Goal: Information Seeking & Learning: Learn about a topic

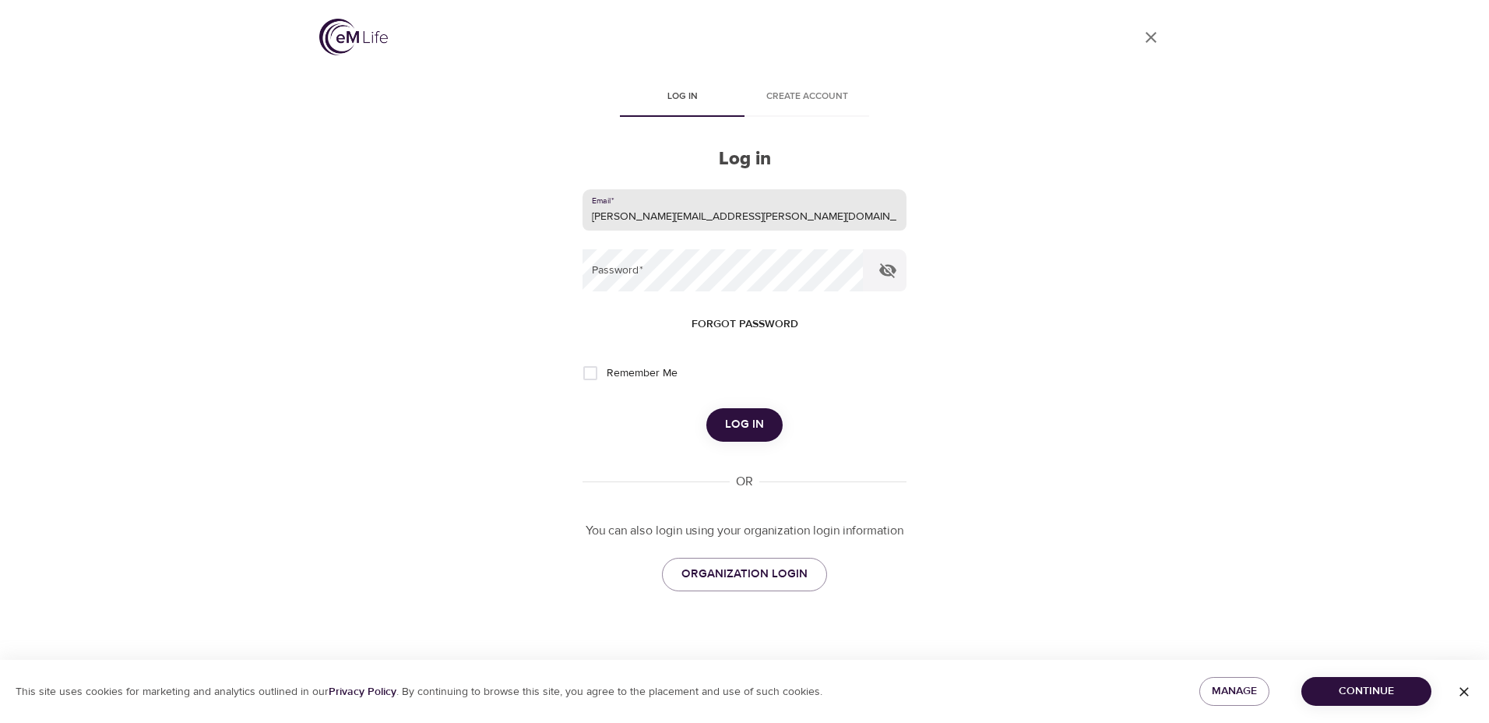
type input "jessica.ordonez@reliantmedicalgroup.org"
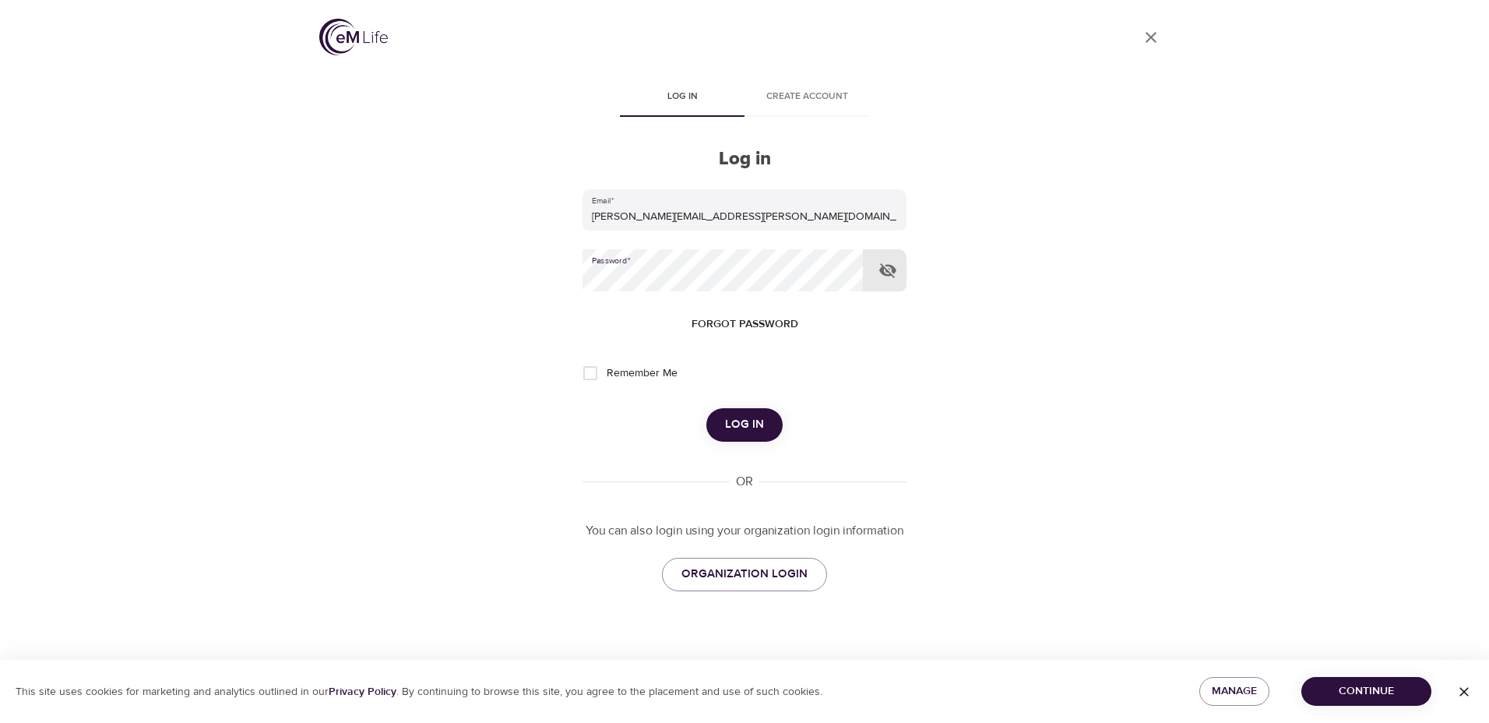
click at [706, 408] on button "Log in" at bounding box center [744, 424] width 76 height 33
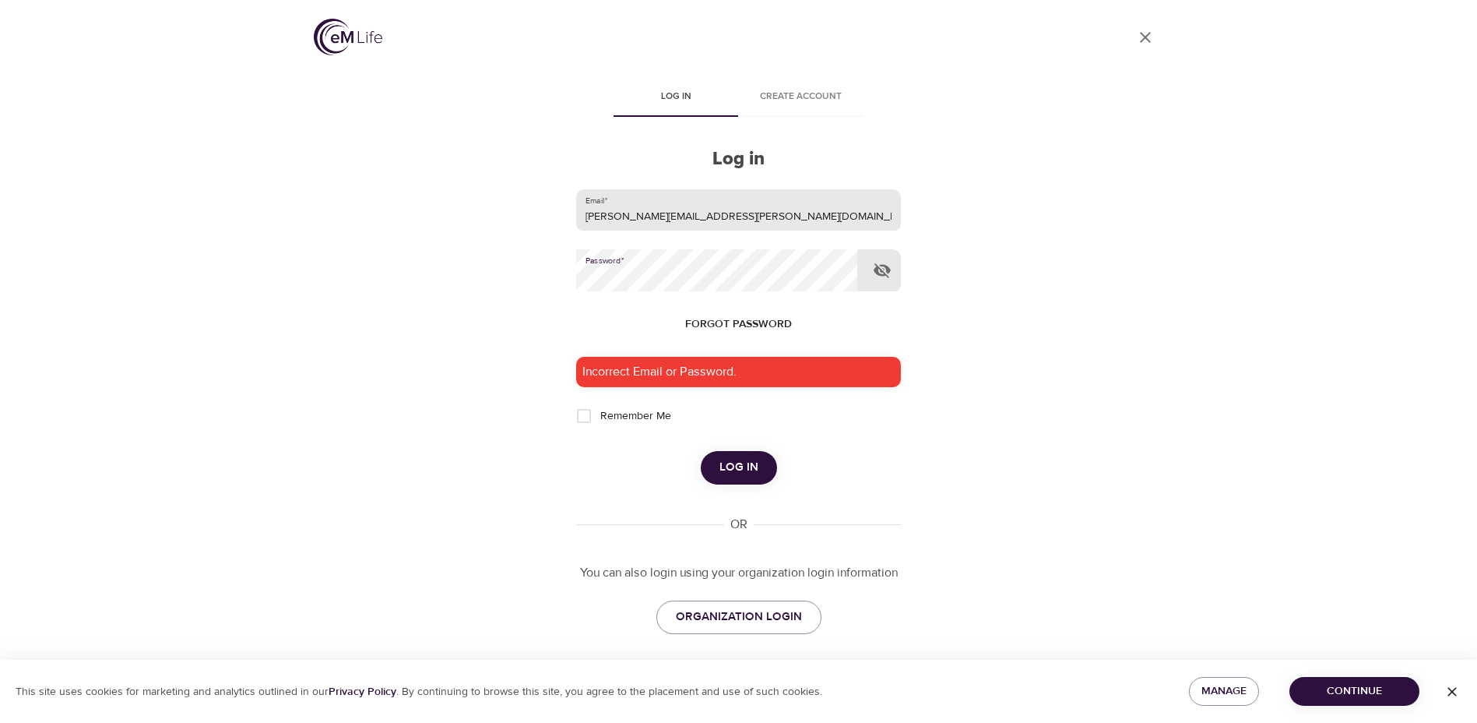
click at [857, 209] on input "jessica.ordonez@reliantmedicalgroup.org" at bounding box center [738, 210] width 324 height 42
click at [701, 451] on button "Log in" at bounding box center [739, 467] width 76 height 33
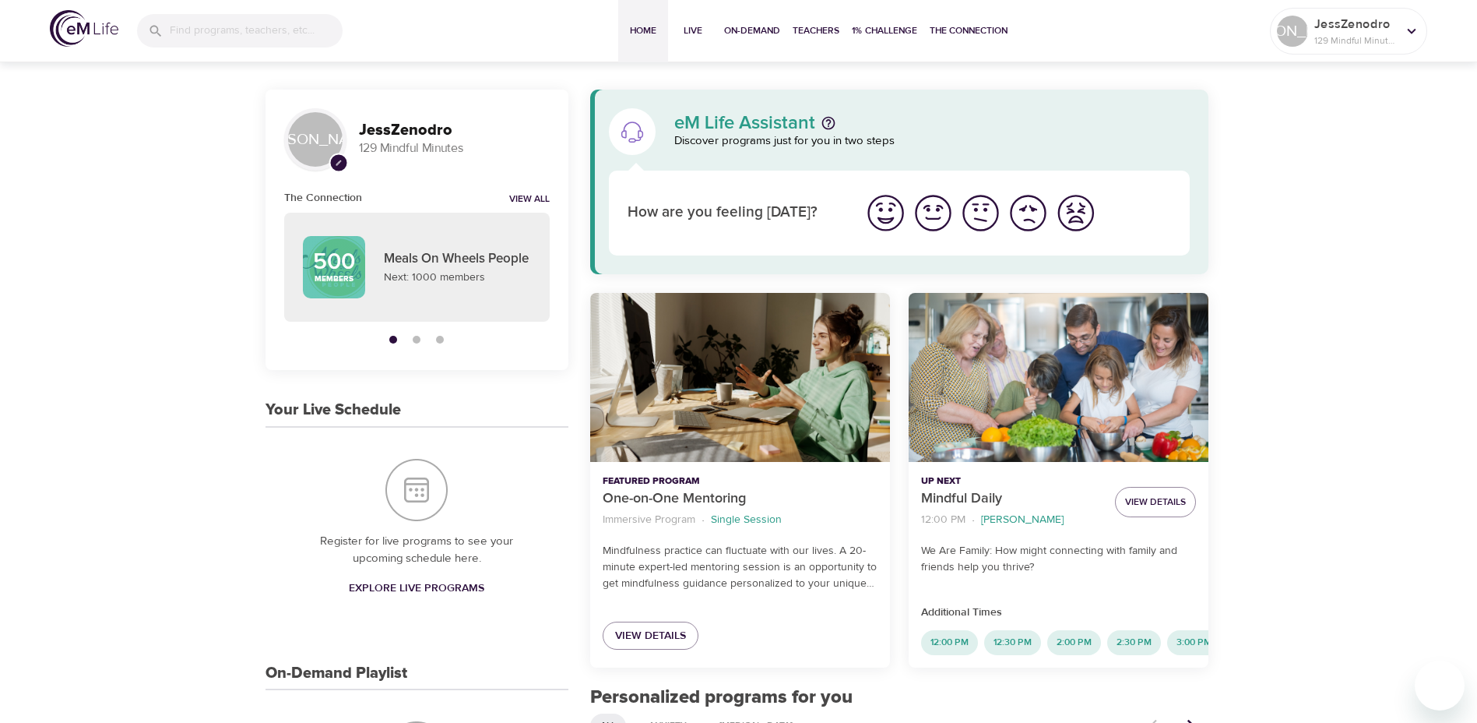
click at [171, 40] on input "search" at bounding box center [256, 30] width 173 height 33
type input "caregiving"
click at [201, 32] on input "caregiving" at bounding box center [236, 31] width 131 height 33
click at [143, 101] on p "7 Days of Mindful Caregiving" at bounding box center [207, 100] width 141 height 23
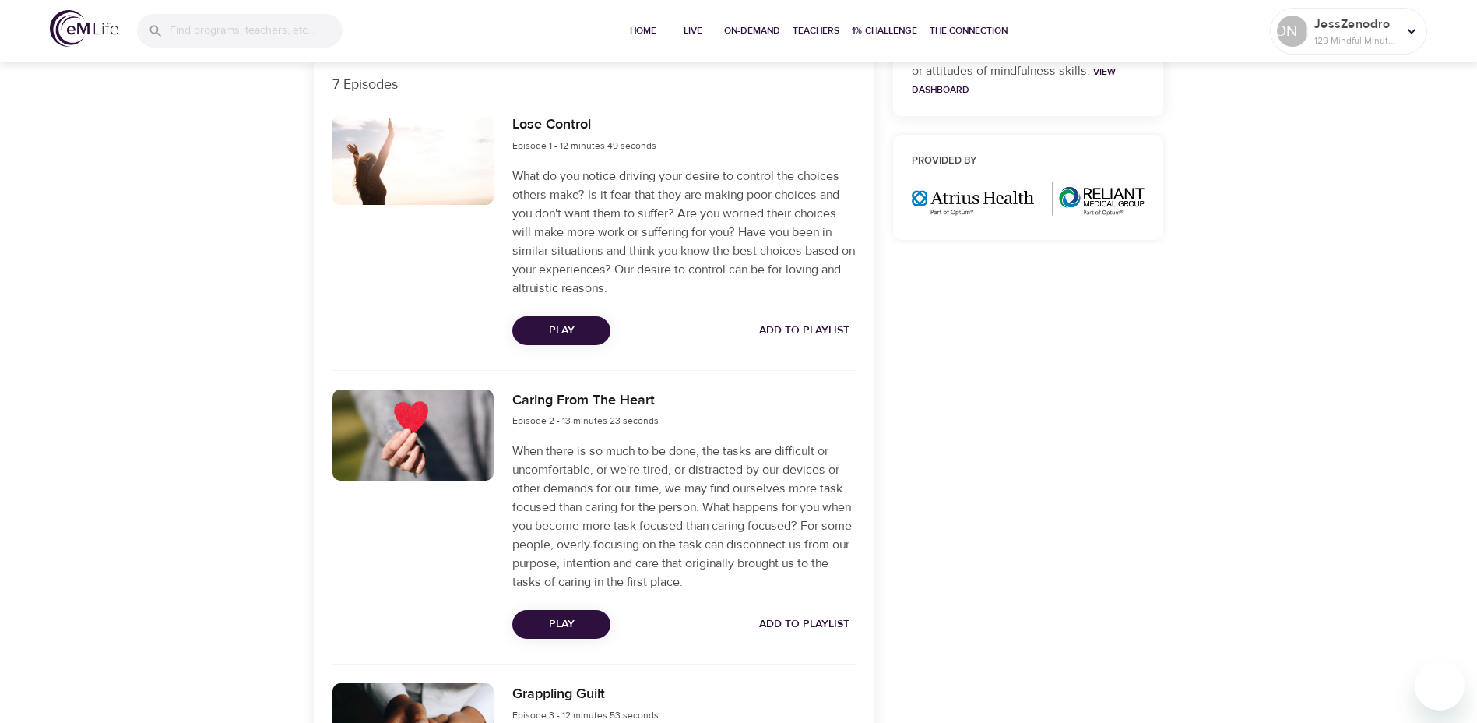
scroll to position [545, 0]
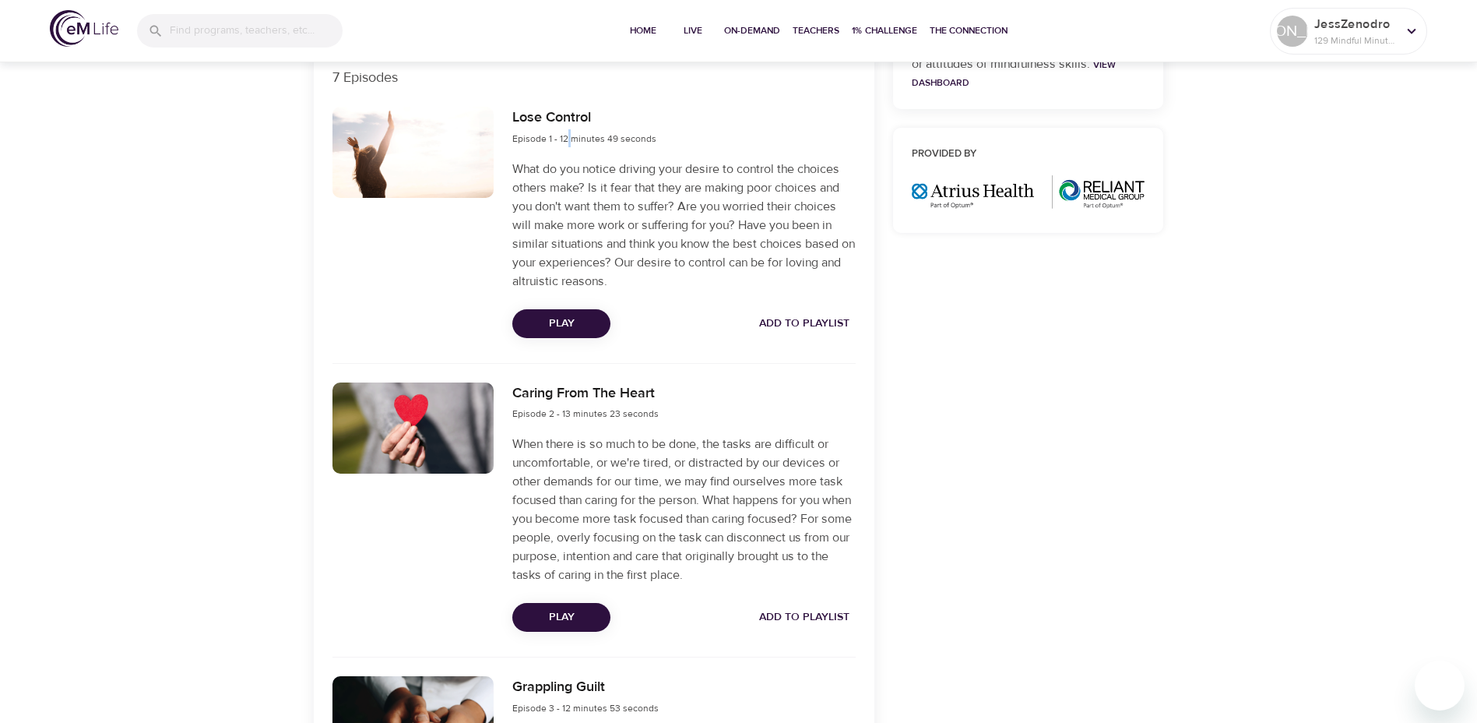
click at [565, 145] on div "Lose Control Episode 1 - 12 minutes 49 seconds" at bounding box center [584, 127] width 144 height 40
drag, startPoint x: 566, startPoint y: 139, endPoint x: 614, endPoint y: 164, distance: 54.3
click at [566, 137] on span "Episode 1 - 12 minutes 49 seconds" at bounding box center [584, 138] width 144 height 12
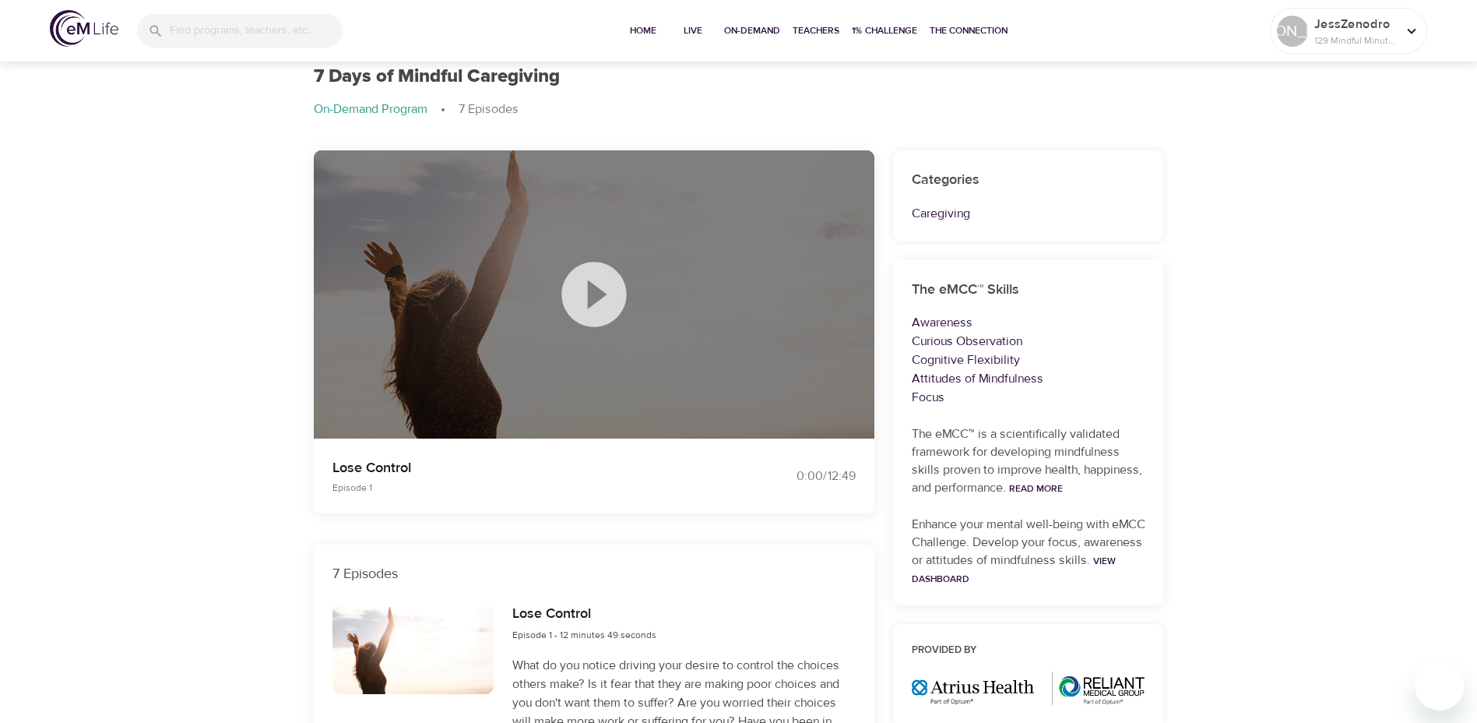
scroll to position [0, 0]
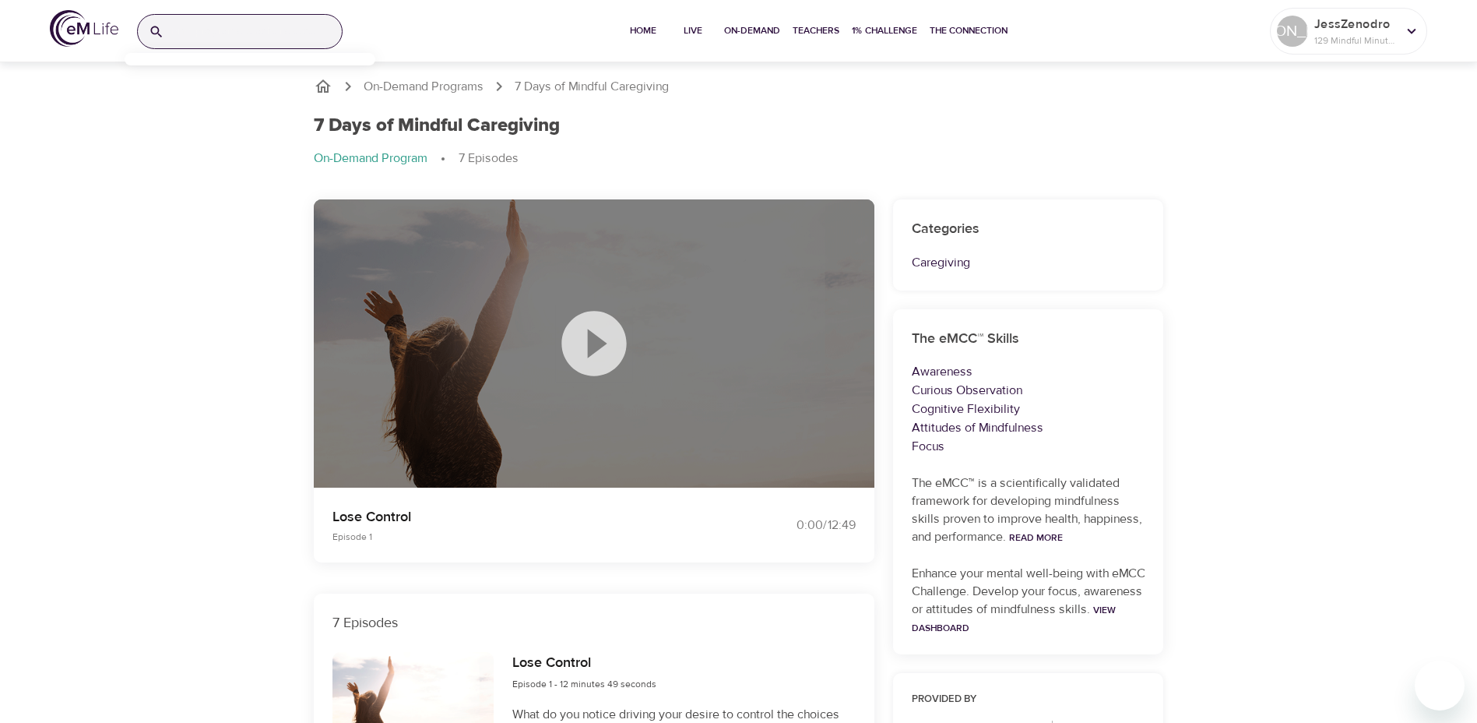
click at [185, 26] on input "search" at bounding box center [256, 31] width 171 height 33
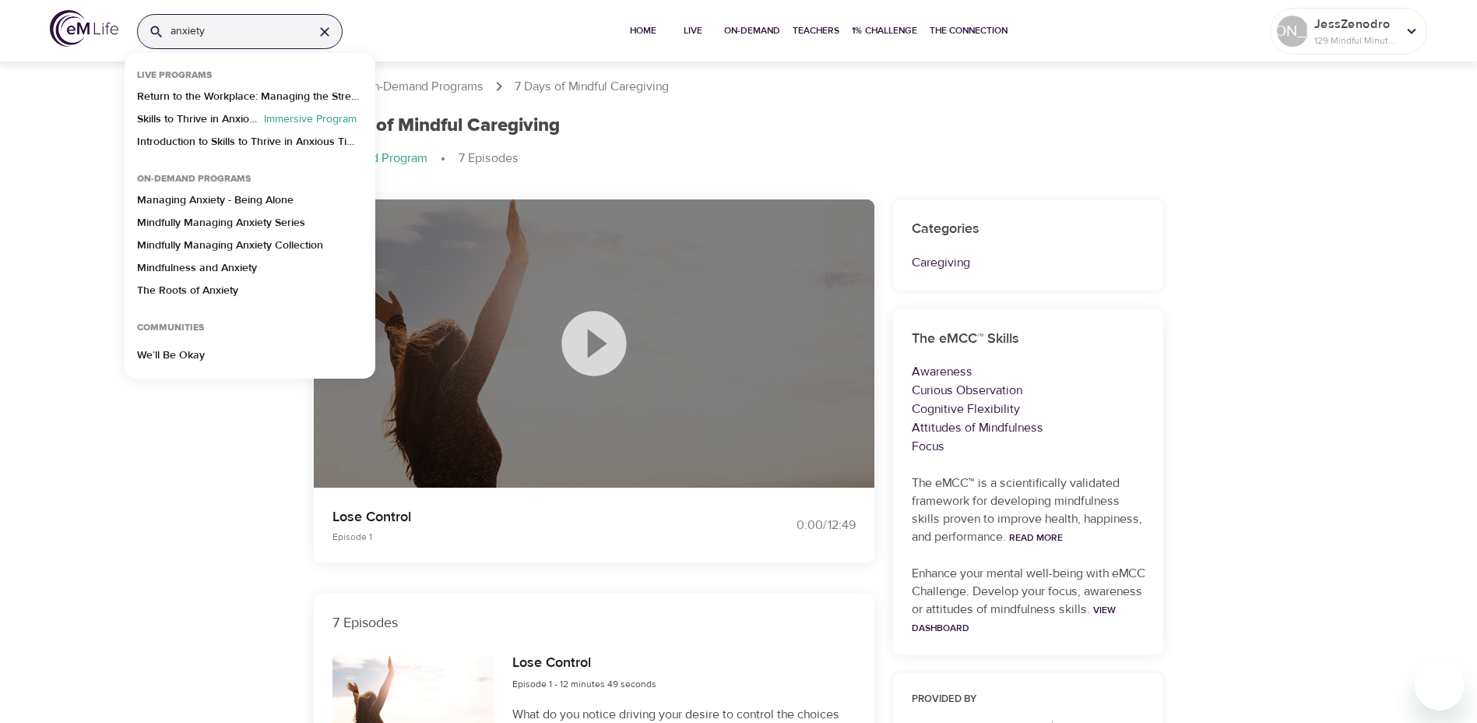
type input "anxiety"
click at [253, 228] on p "Mindfully Managing Anxiety Series" at bounding box center [221, 226] width 168 height 23
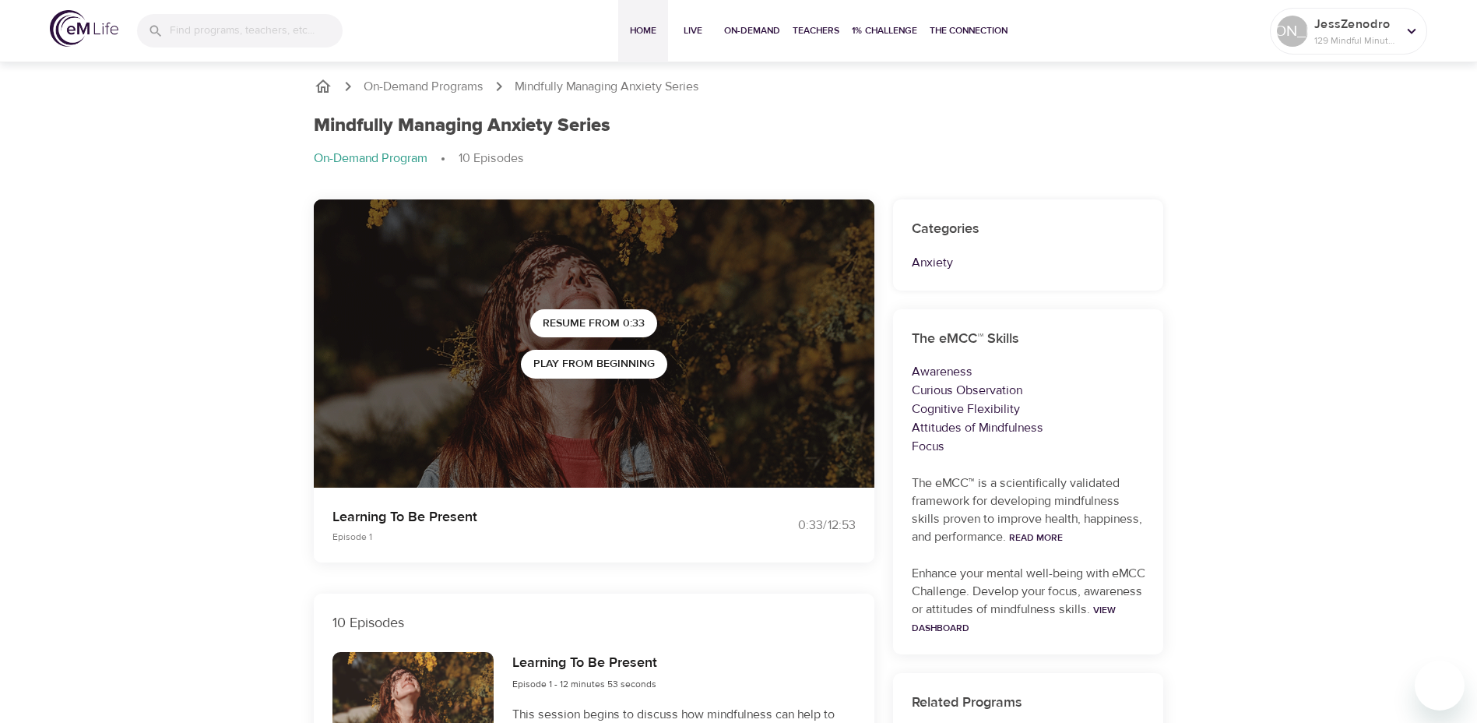
click at [635, 23] on span "Home" at bounding box center [642, 31] width 37 height 16
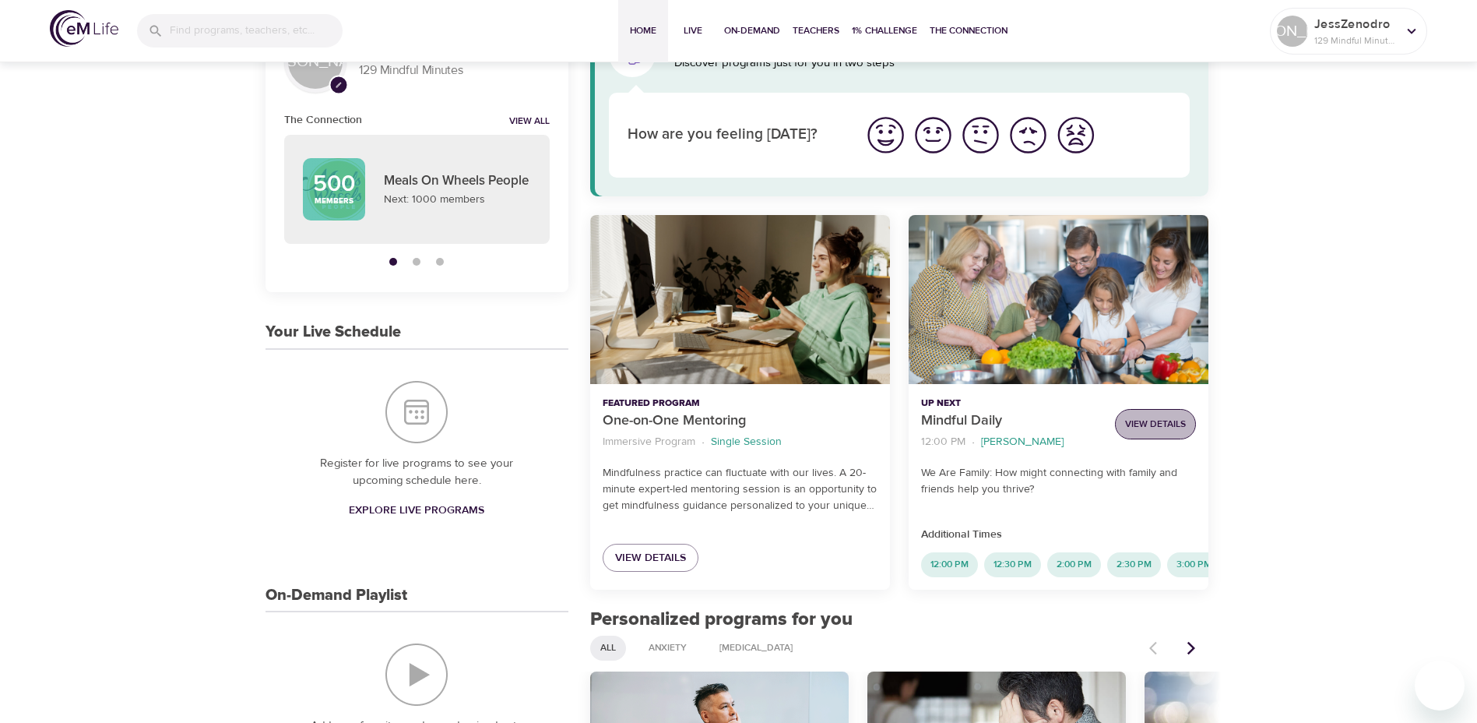
click at [1149, 434] on button "View Details" at bounding box center [1155, 424] width 81 height 30
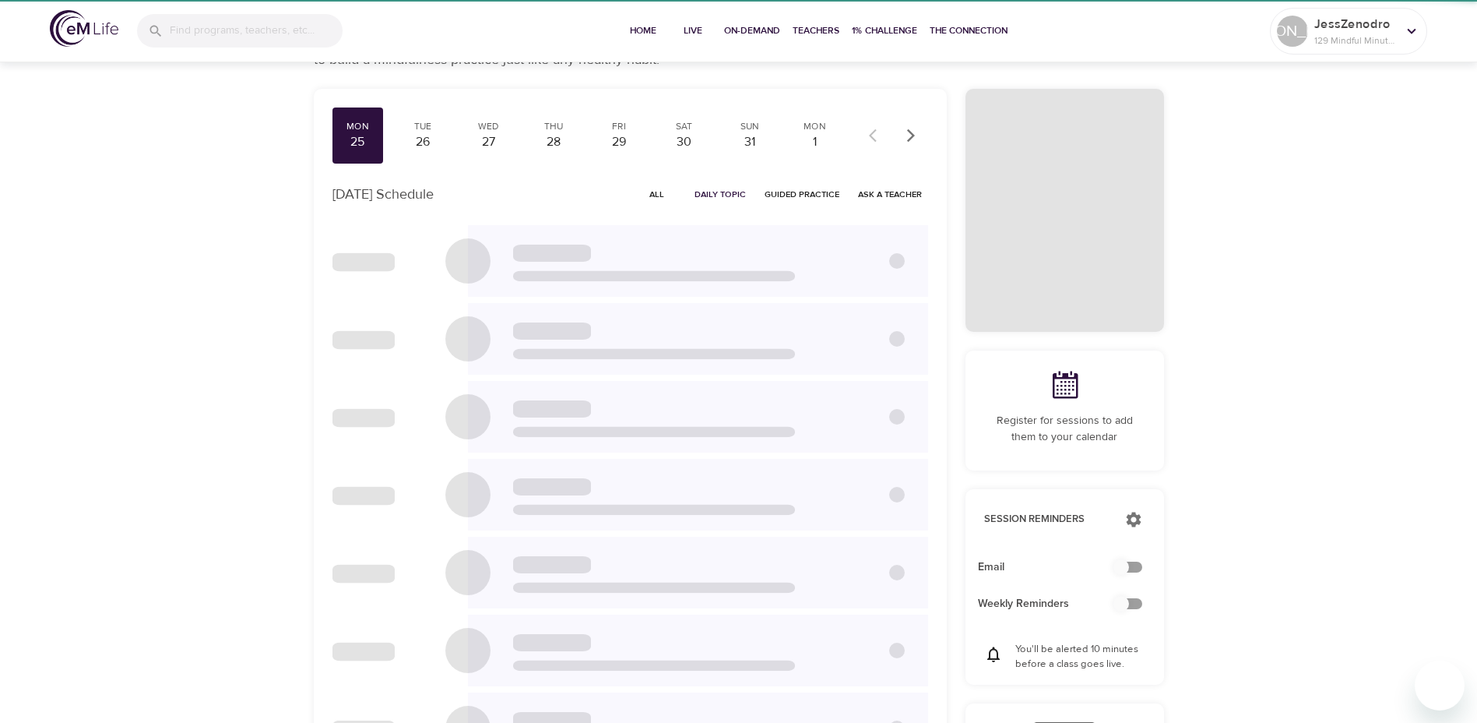
checkbox input "true"
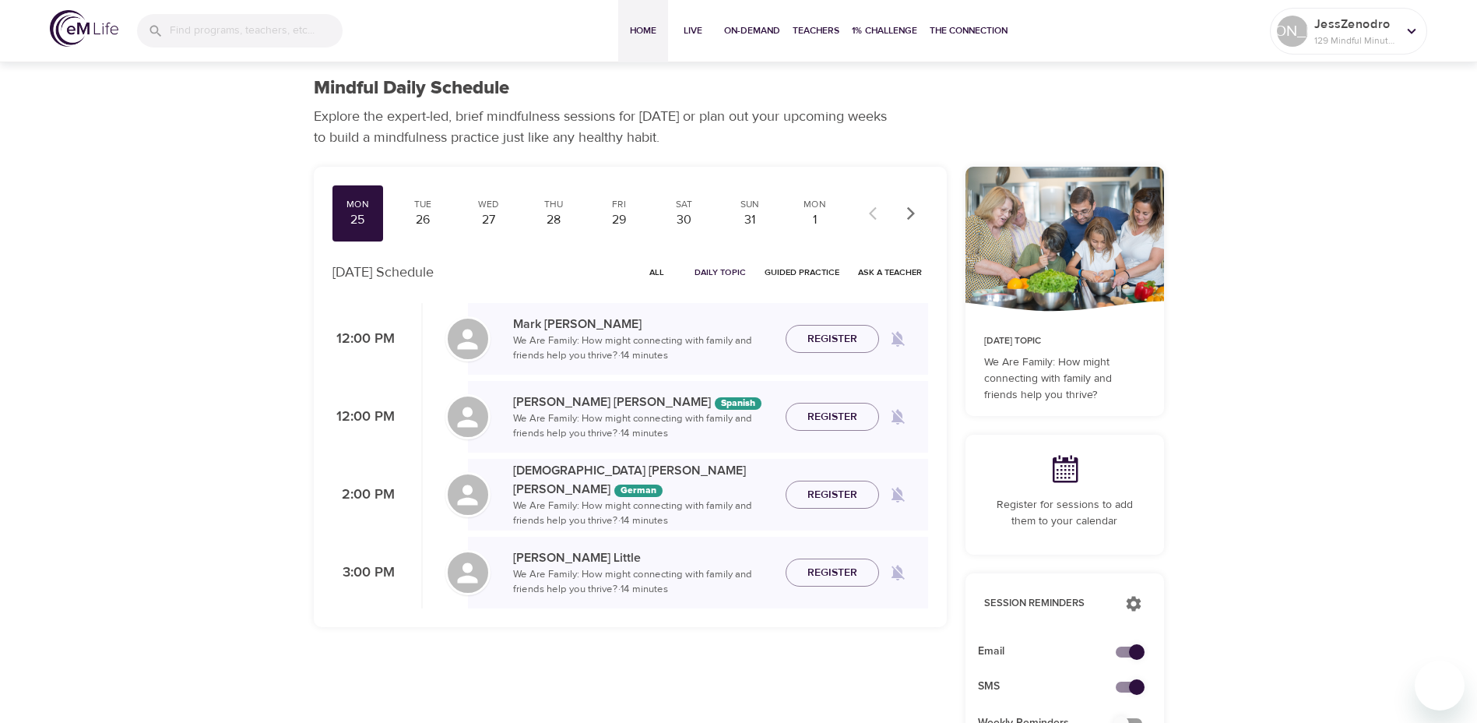
click at [628, 40] on button "Home" at bounding box center [643, 31] width 50 height 62
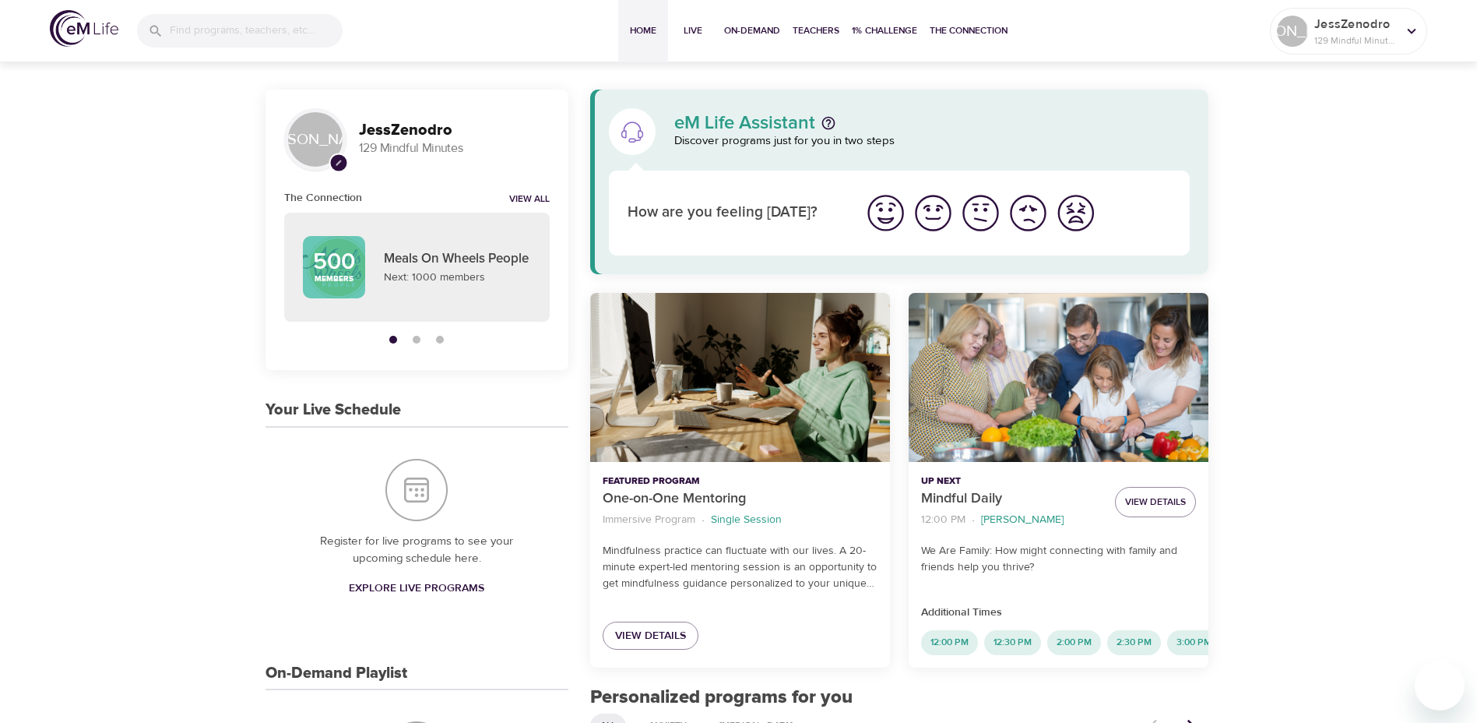
scroll to position [467, 0]
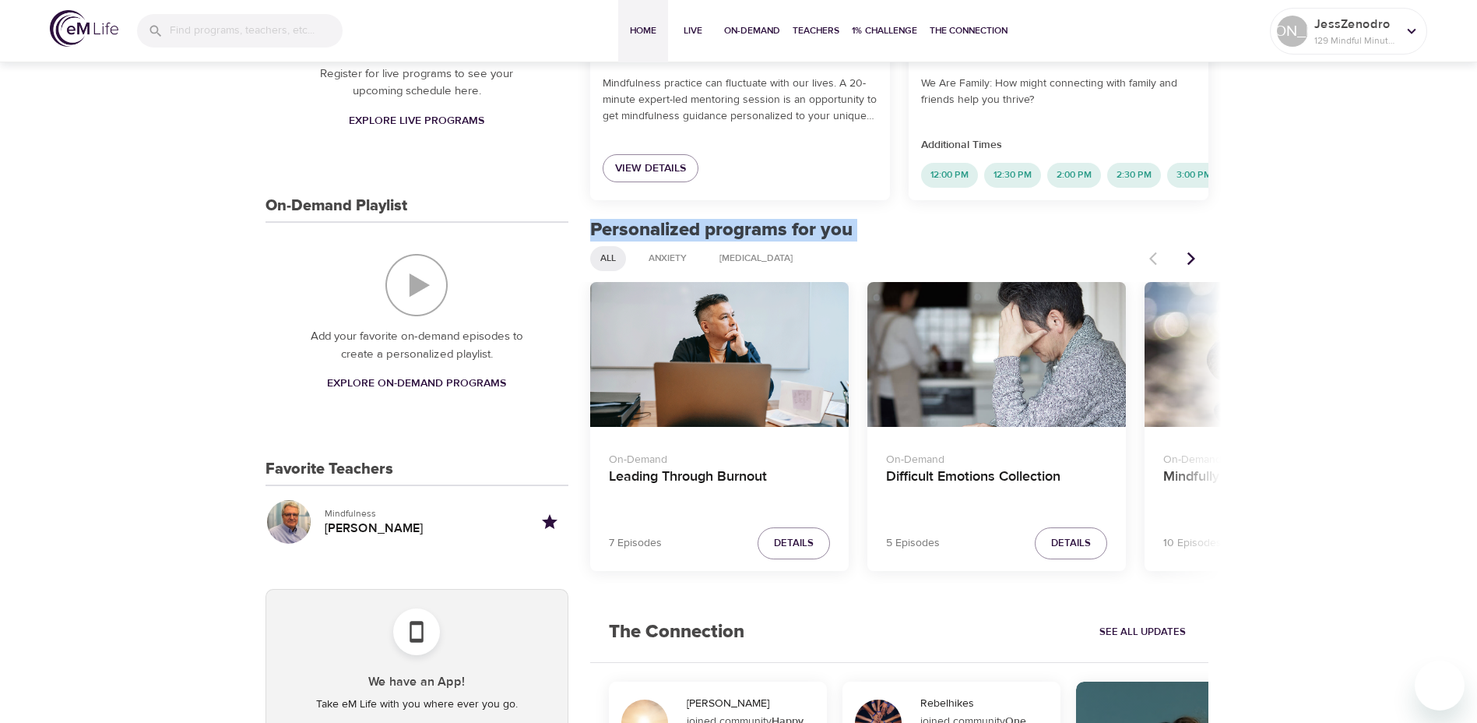
drag, startPoint x: 595, startPoint y: 238, endPoint x: 821, endPoint y: 259, distance: 226.7
click at [821, 259] on div "eM Life Assistant Discover programs just for you in two steps How are you feeli…" at bounding box center [900, 456] width 644 height 1686
click at [1198, 266] on icon "Next items" at bounding box center [1192, 259] width 16 height 16
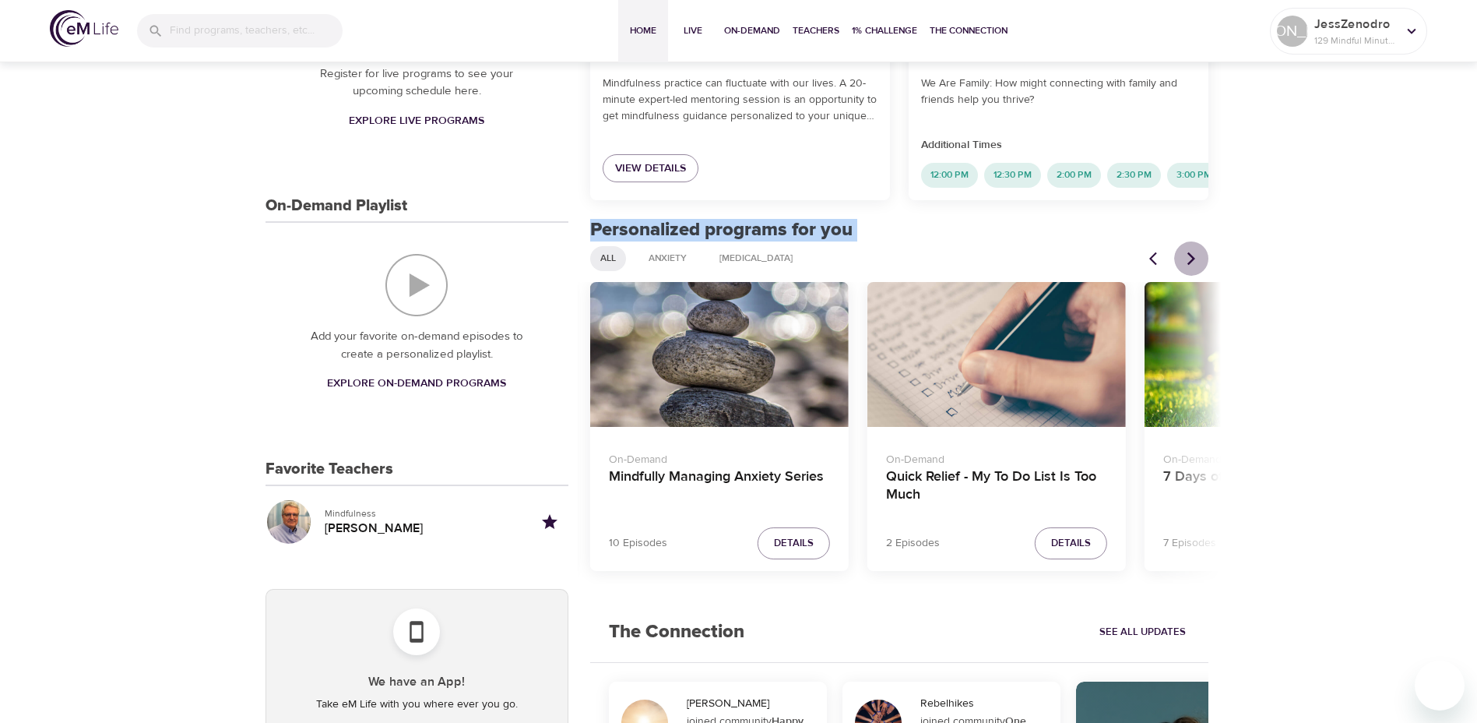
click at [1198, 266] on icon "Next items" at bounding box center [1192, 259] width 16 height 16
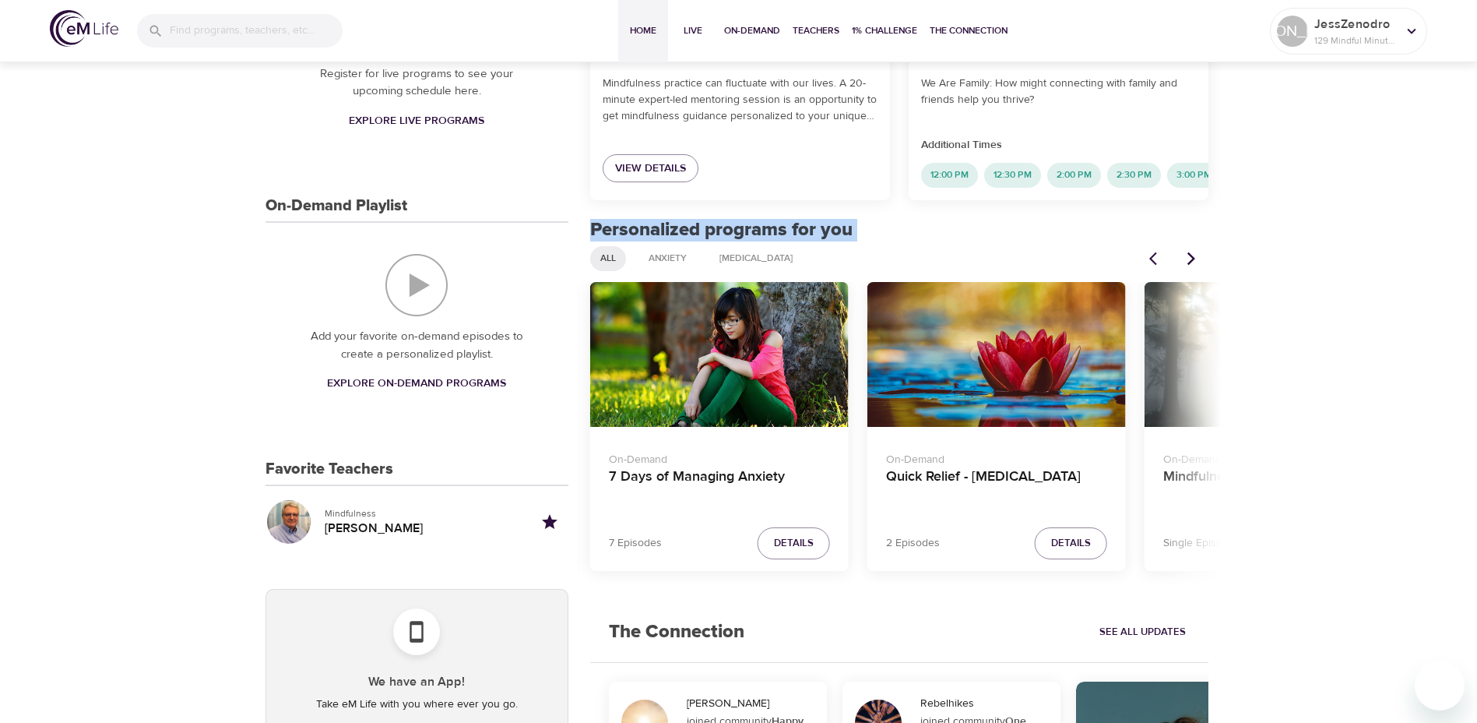
click at [1198, 266] on icon "Next items" at bounding box center [1192, 259] width 16 height 16
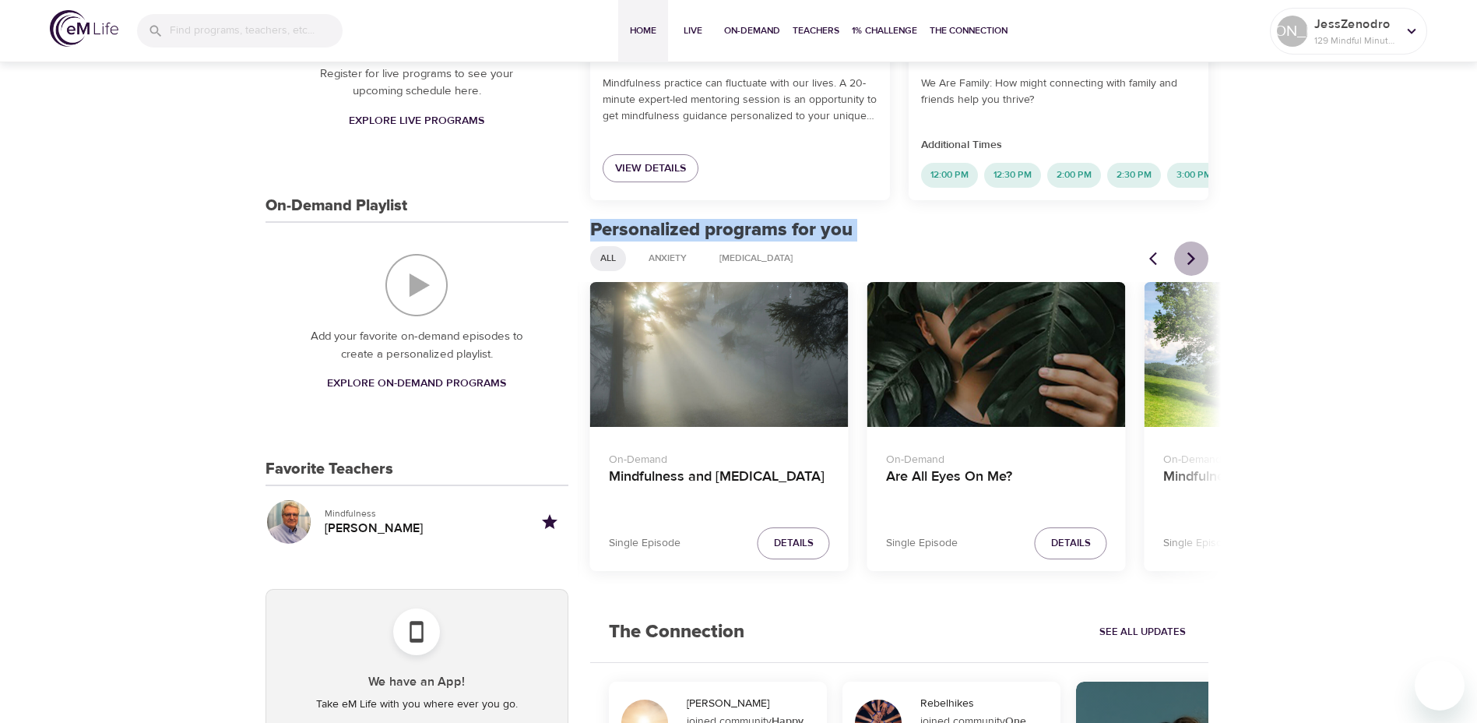
click at [1198, 266] on icon "Next items" at bounding box center [1192, 259] width 16 height 16
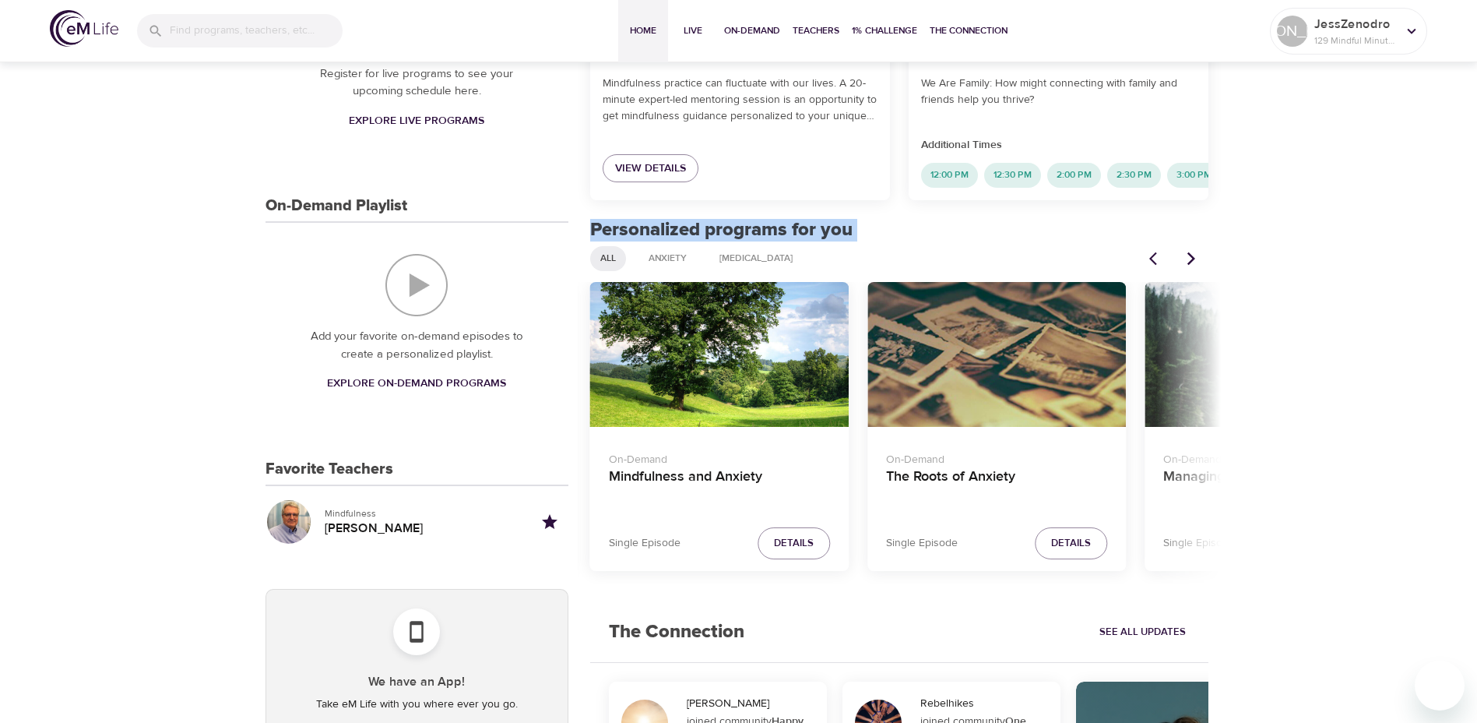
click at [1198, 266] on icon "Next items" at bounding box center [1192, 259] width 16 height 16
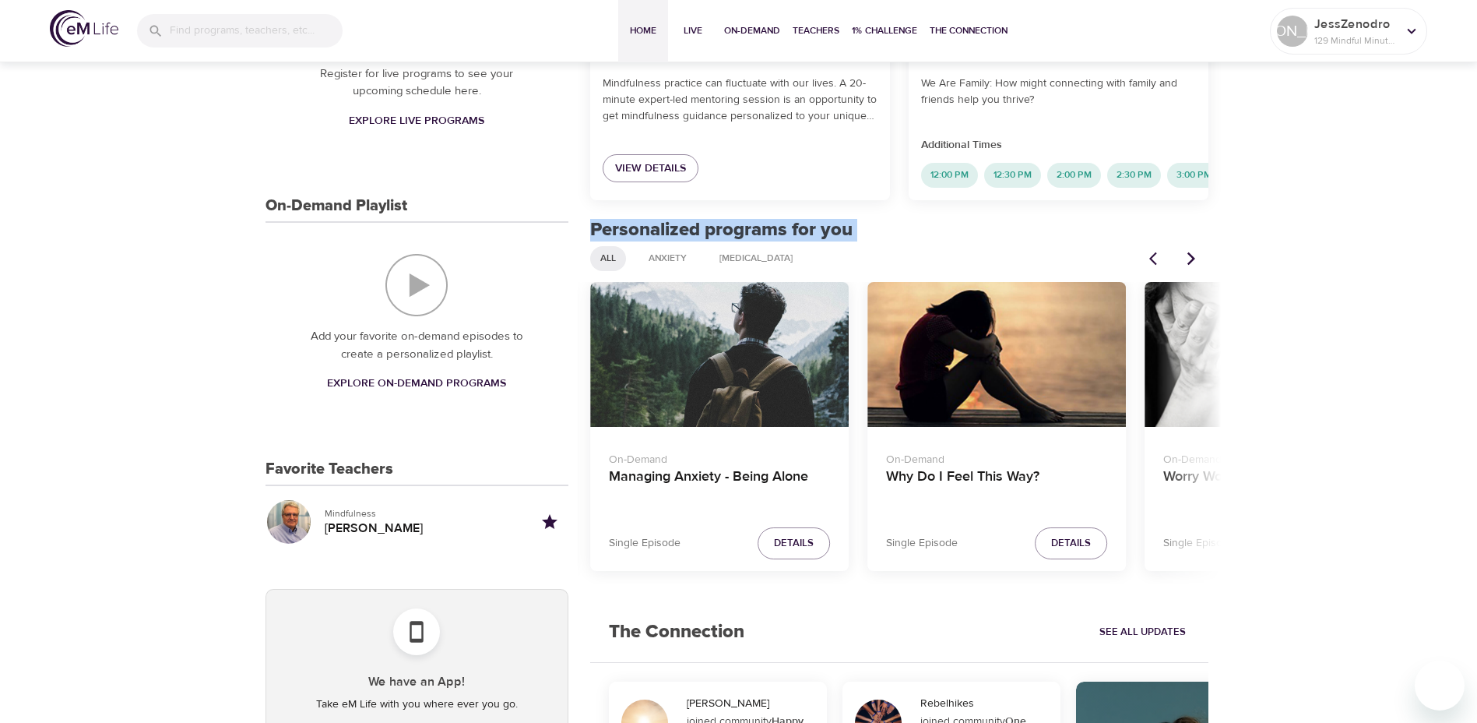
click at [1198, 266] on icon "Next items" at bounding box center [1192, 259] width 16 height 16
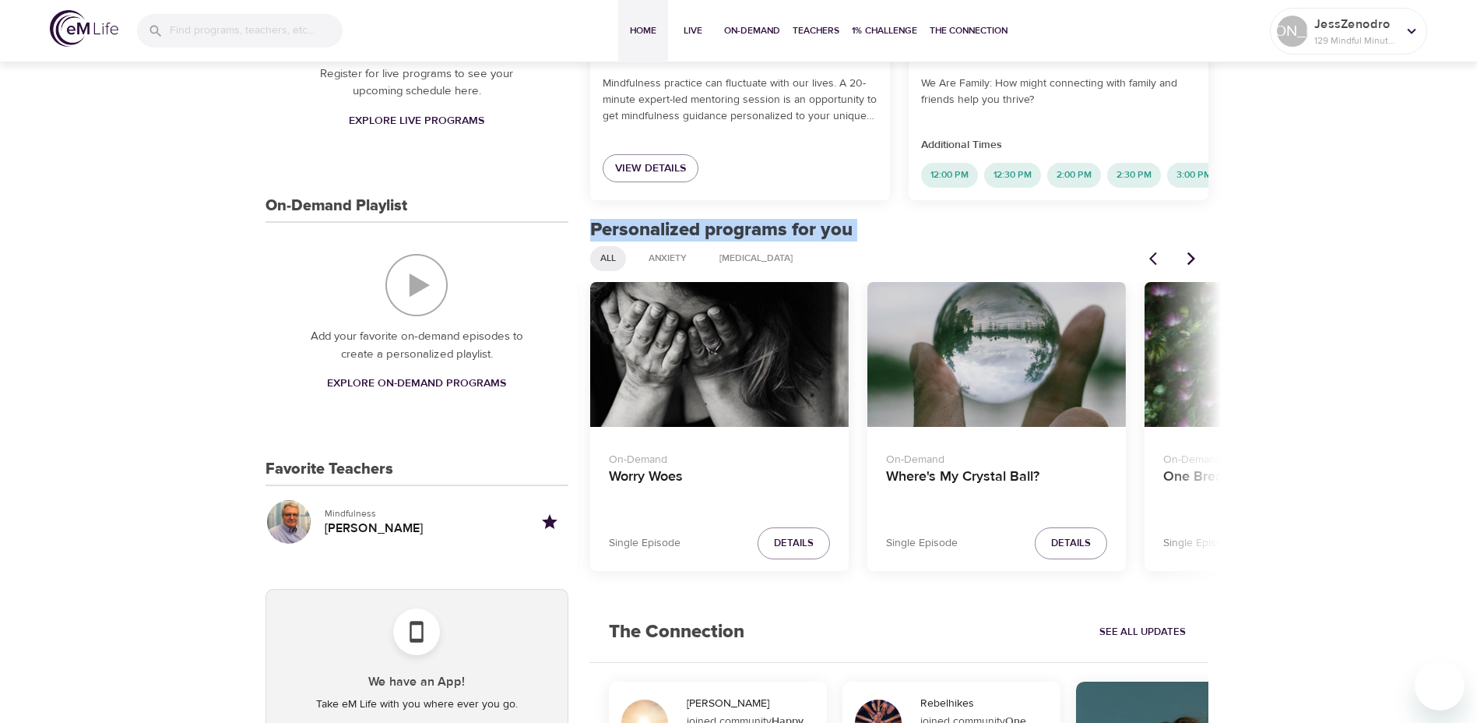
click at [1198, 266] on icon "Next items" at bounding box center [1192, 259] width 16 height 16
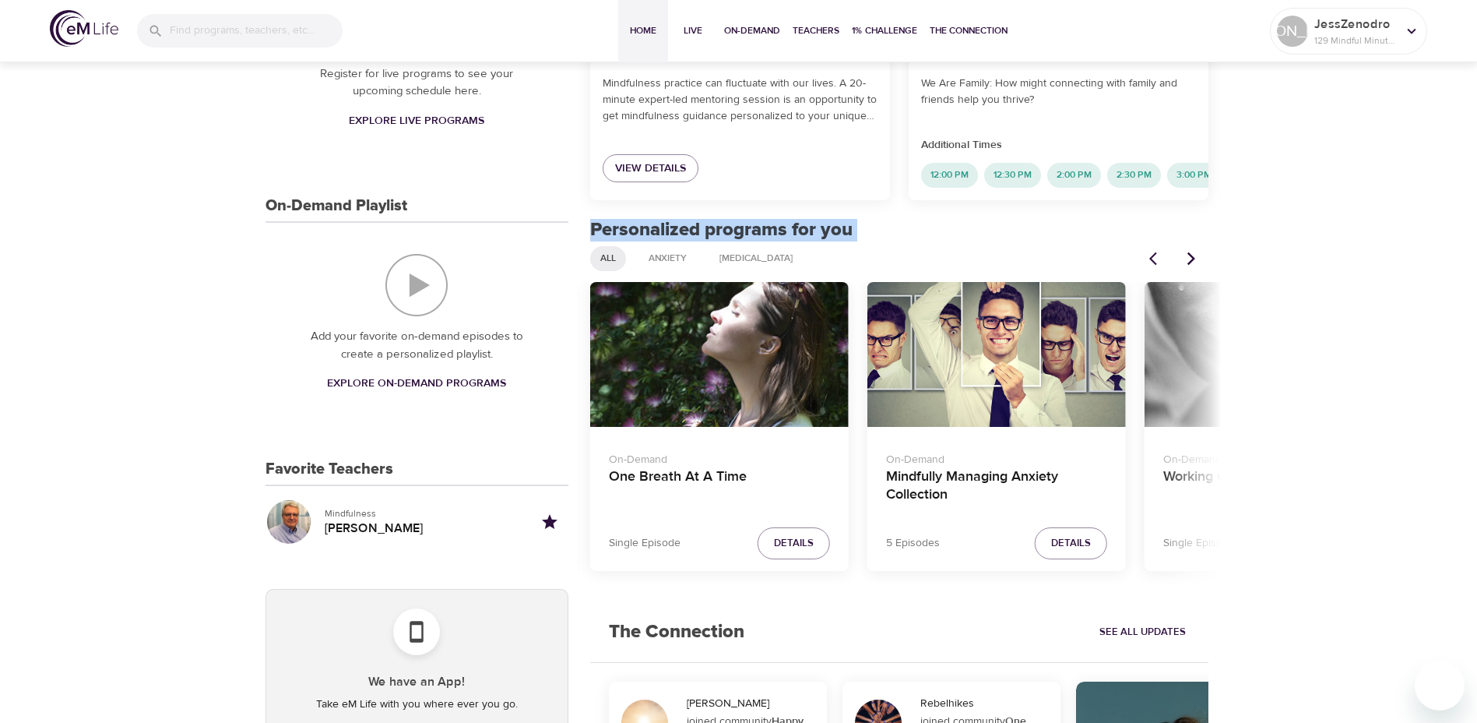
click at [1191, 266] on icon "Next items" at bounding box center [1192, 259] width 16 height 16
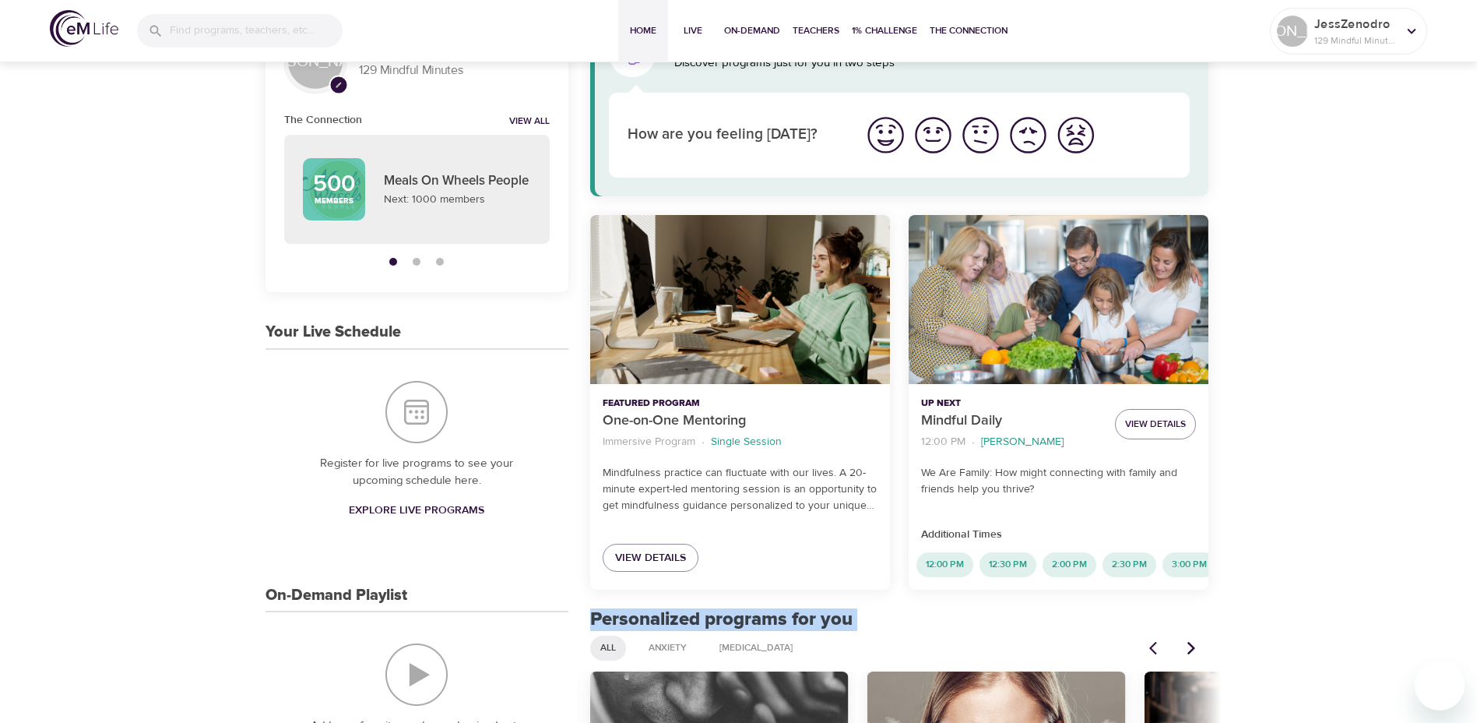
scroll to position [0, 3]
